Goal: Check status: Check status

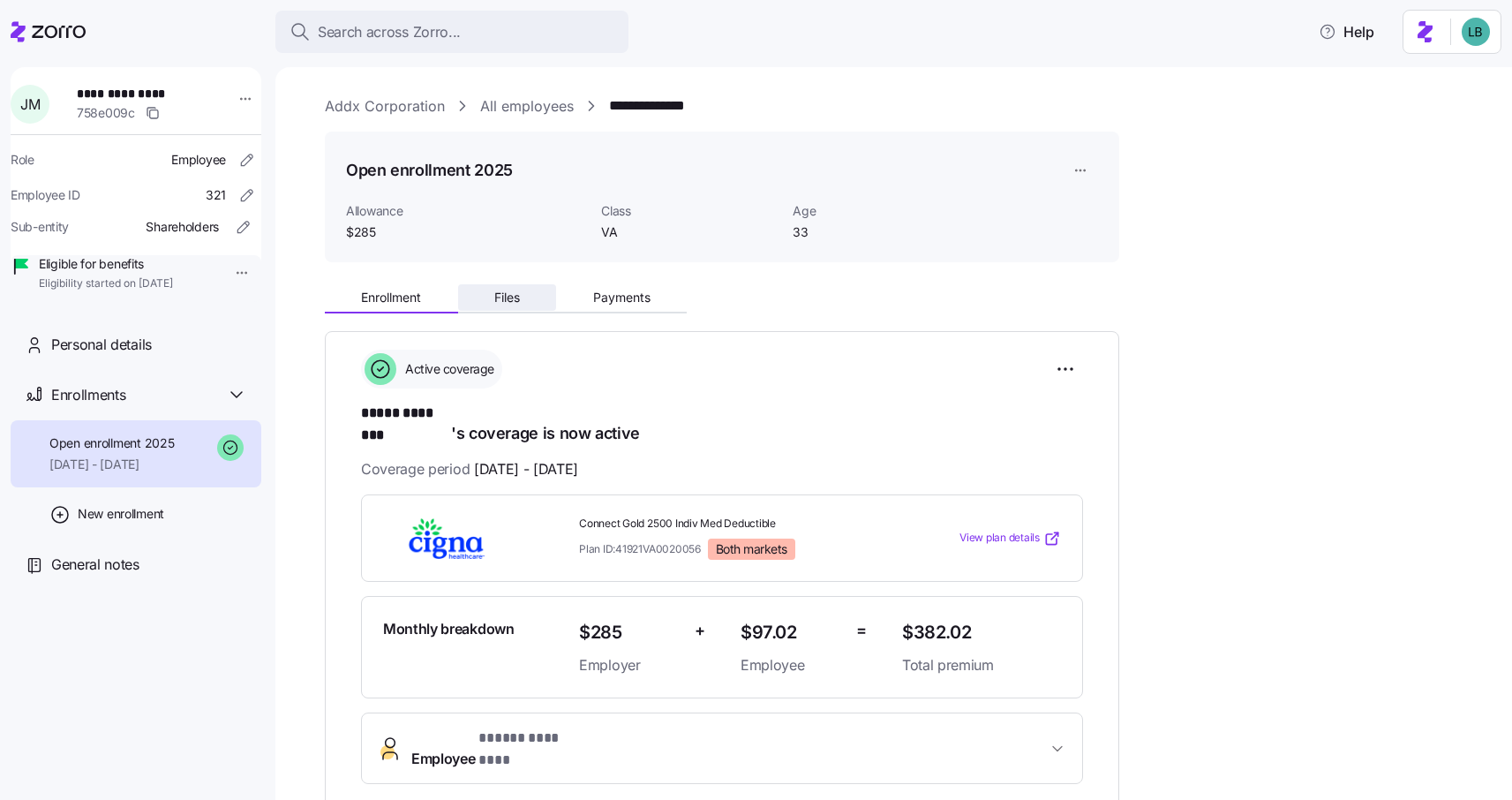
click at [511, 302] on span "Files" at bounding box center [507, 297] width 26 height 12
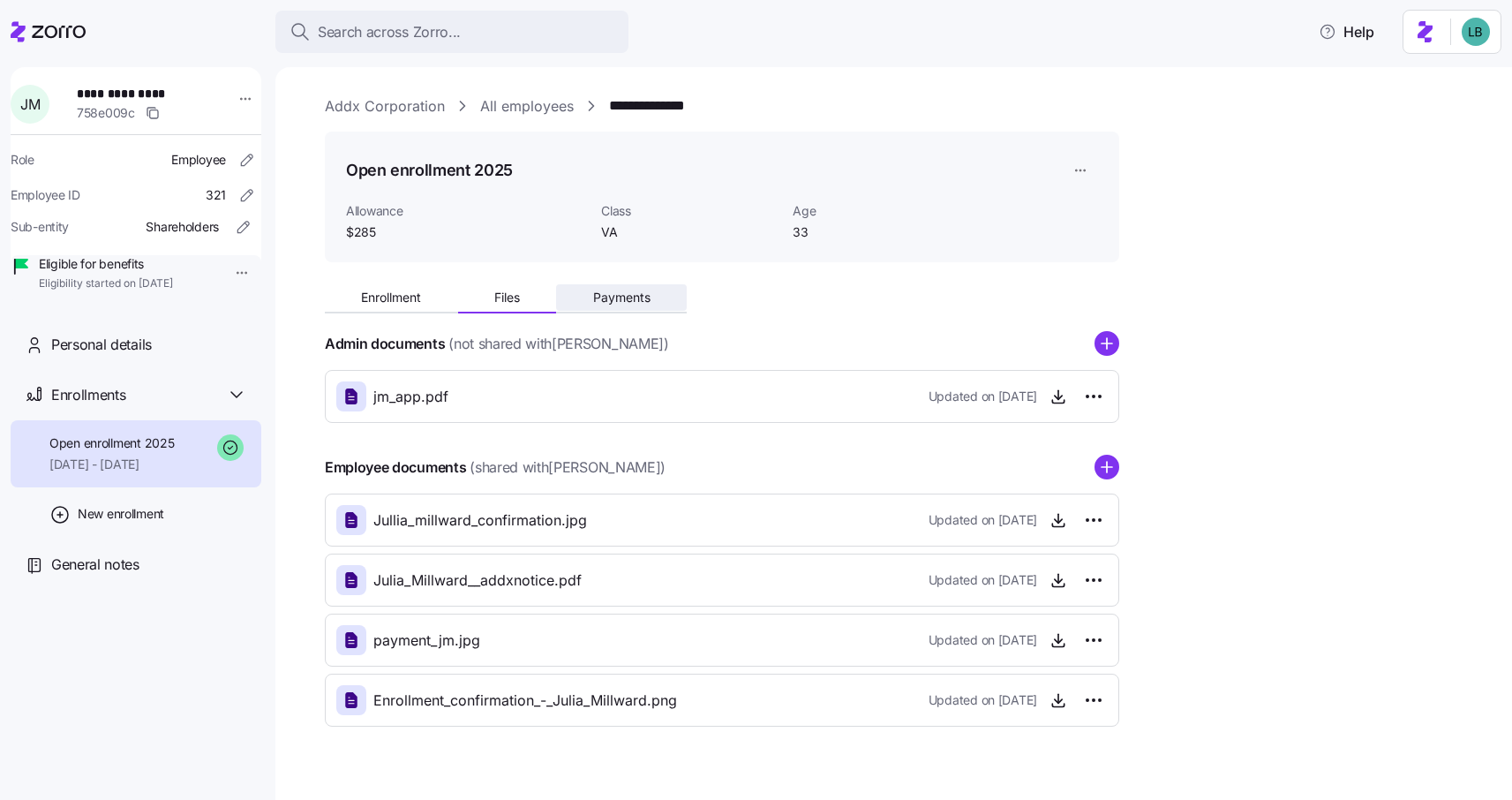
click at [612, 304] on span "Payments" at bounding box center [622, 297] width 57 height 12
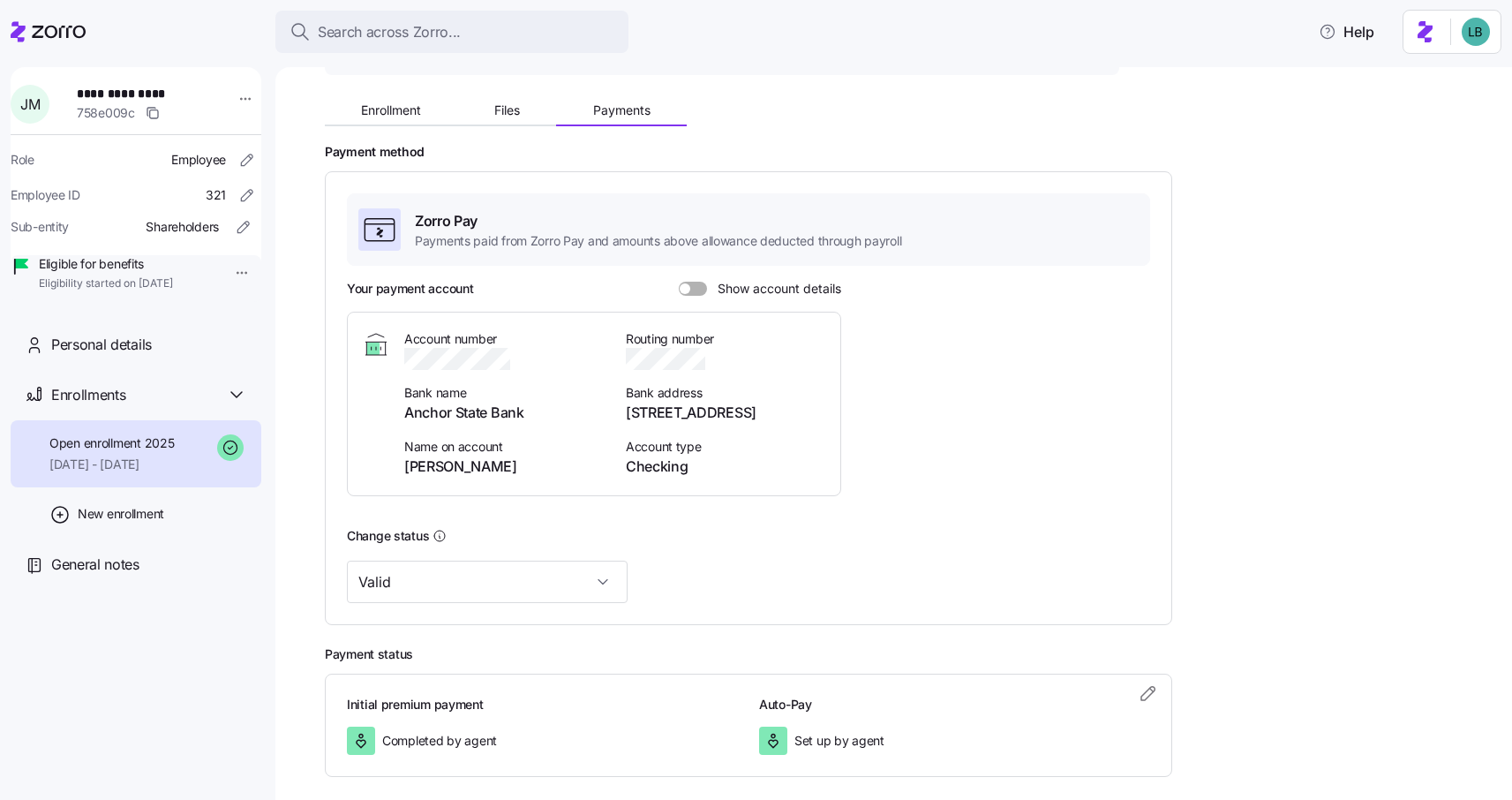
scroll to position [270, 0]
